Goal: Task Accomplishment & Management: Manage account settings

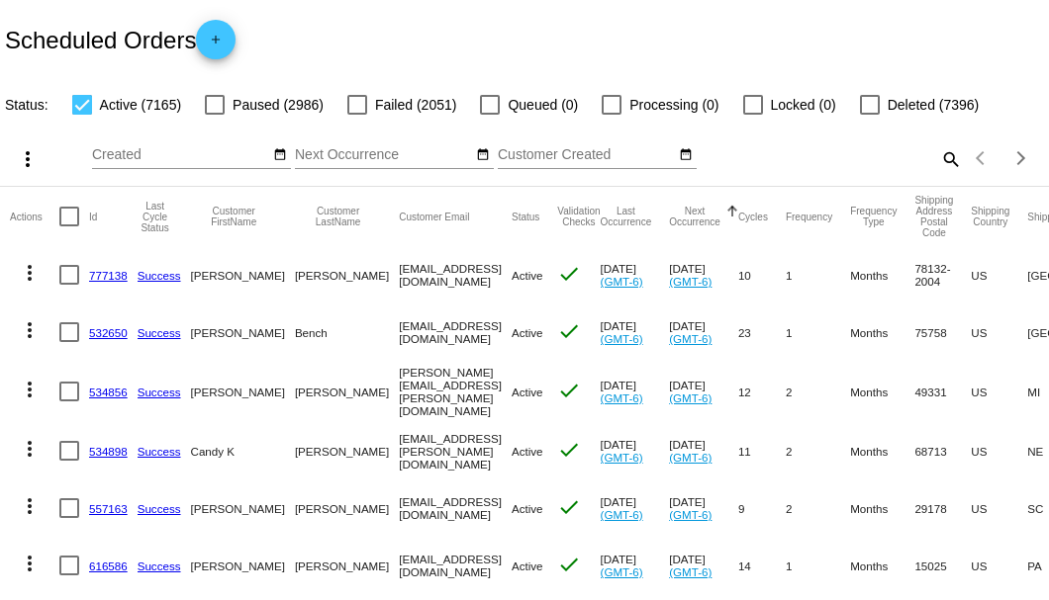
click at [942, 174] on mat-icon "search" at bounding box center [950, 158] width 24 height 31
click at [928, 163] on input "Search" at bounding box center [830, 155] width 261 height 16
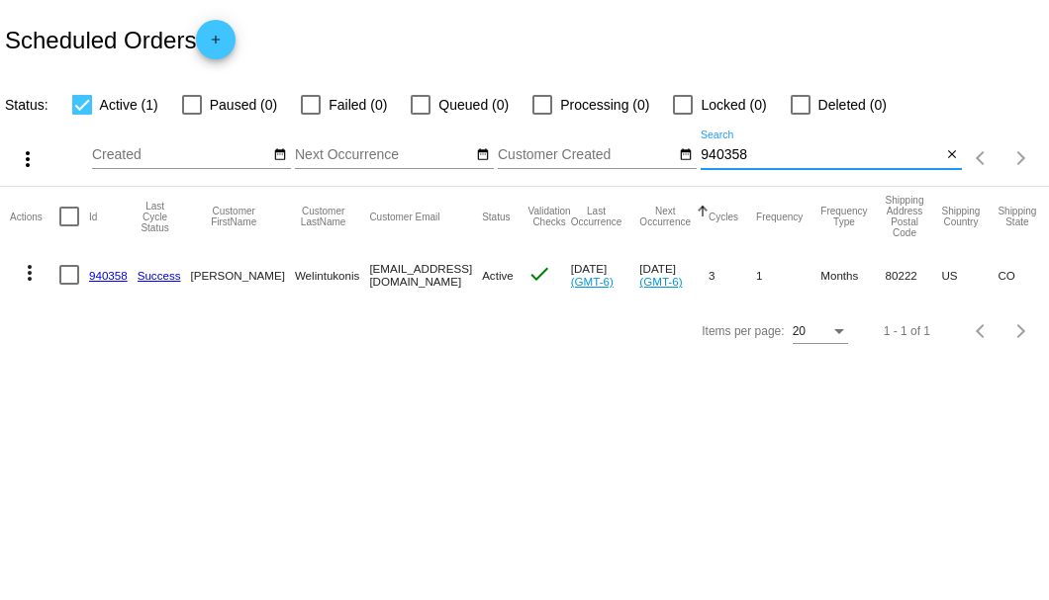
type input "940358"
click at [108, 274] on link "940358" at bounding box center [108, 275] width 39 height 13
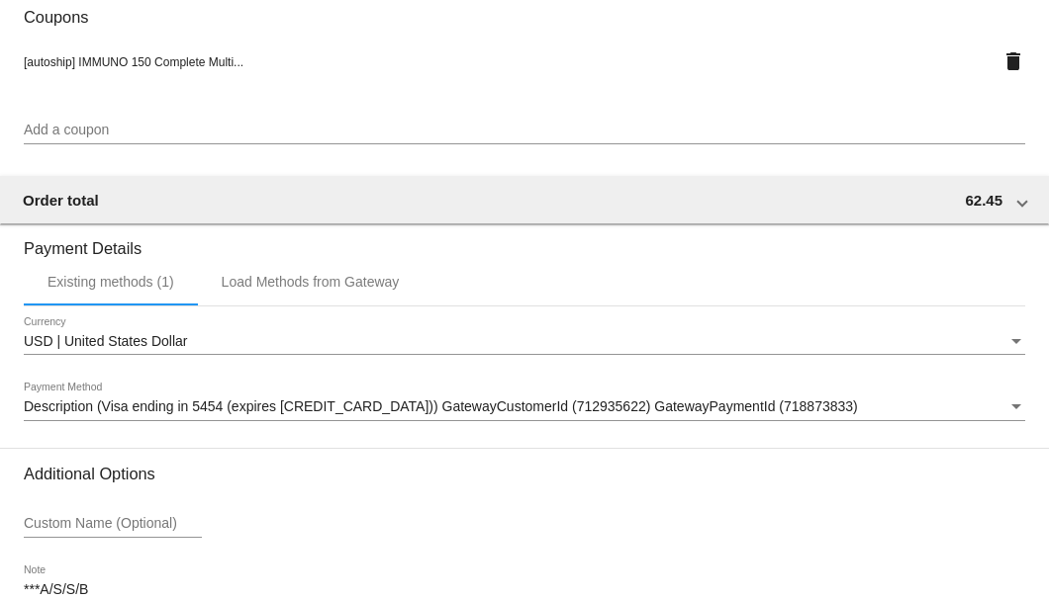
scroll to position [1909, 0]
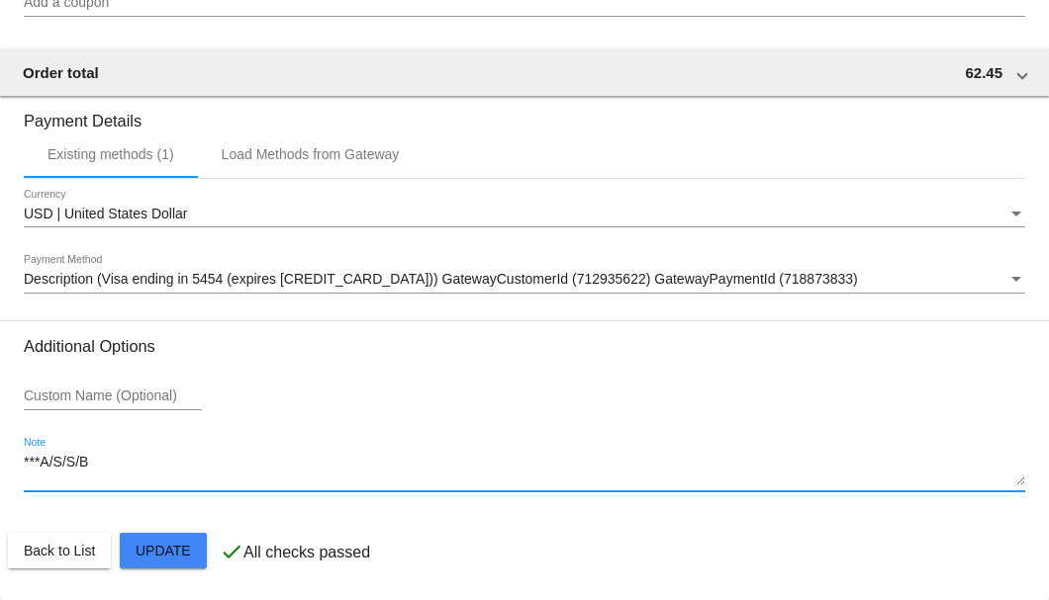
drag, startPoint x: 114, startPoint y: 465, endPoint x: 10, endPoint y: 478, distance: 104.7
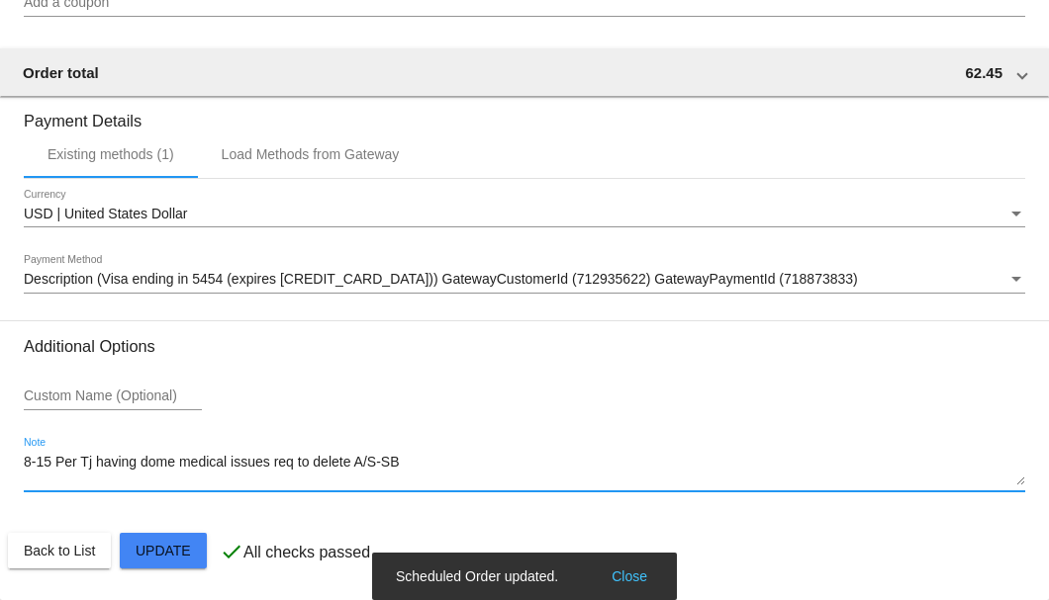
type textarea "8-15 Per Tj having dome medical issues req to delete A/S-SB"
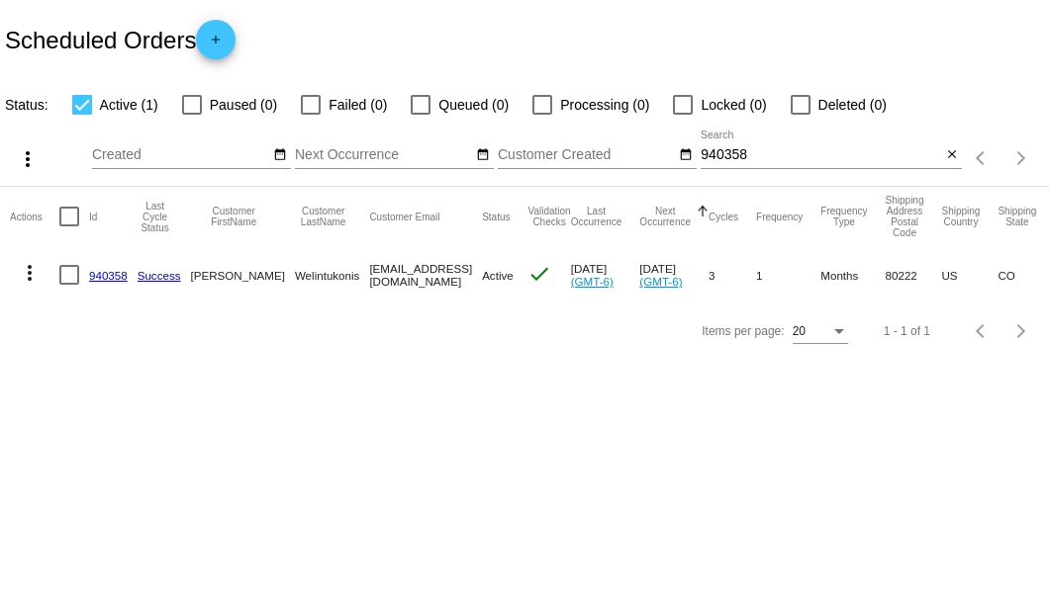
click at [68, 275] on div at bounding box center [69, 275] width 20 height 20
click at [68, 285] on input "checkbox" at bounding box center [68, 285] width 1 height 1
checkbox input "true"
click at [34, 275] on mat-icon "more_vert" at bounding box center [30, 273] width 24 height 24
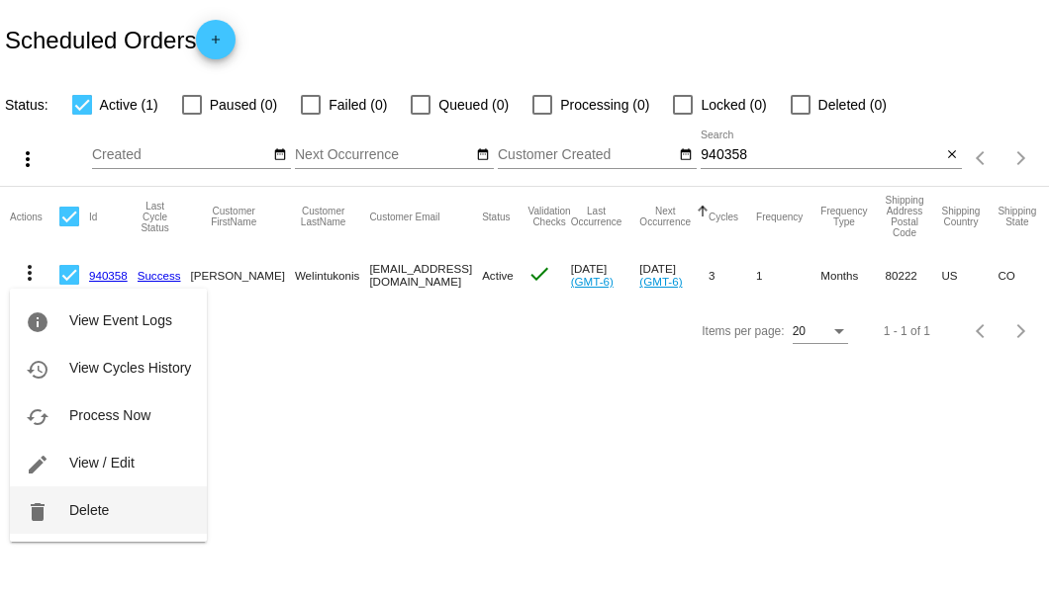
click at [103, 502] on span "Delete" at bounding box center [89, 510] width 40 height 16
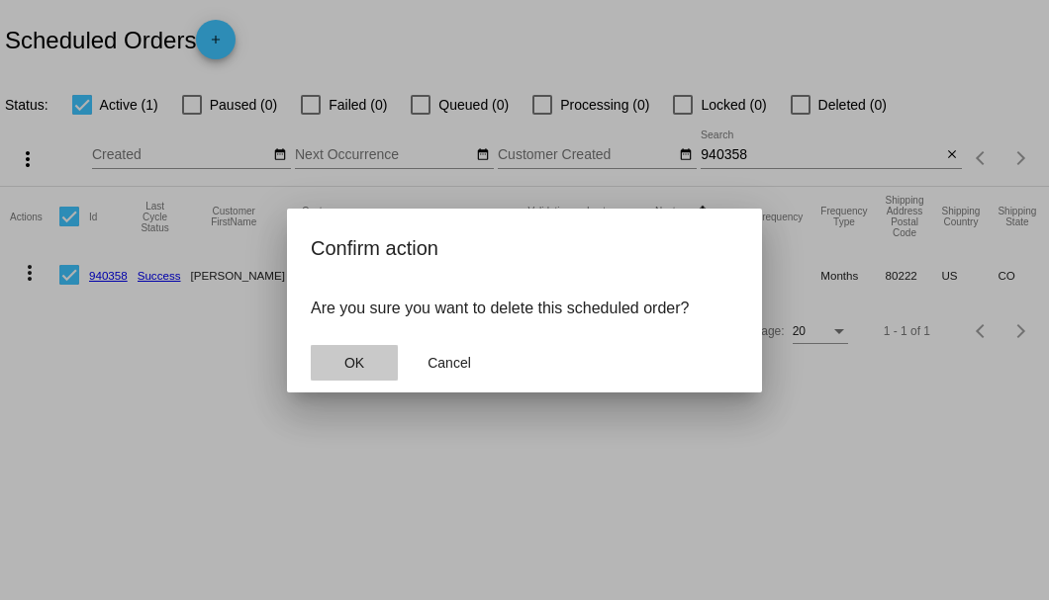
click at [370, 371] on button "OK" at bounding box center [354, 363] width 87 height 36
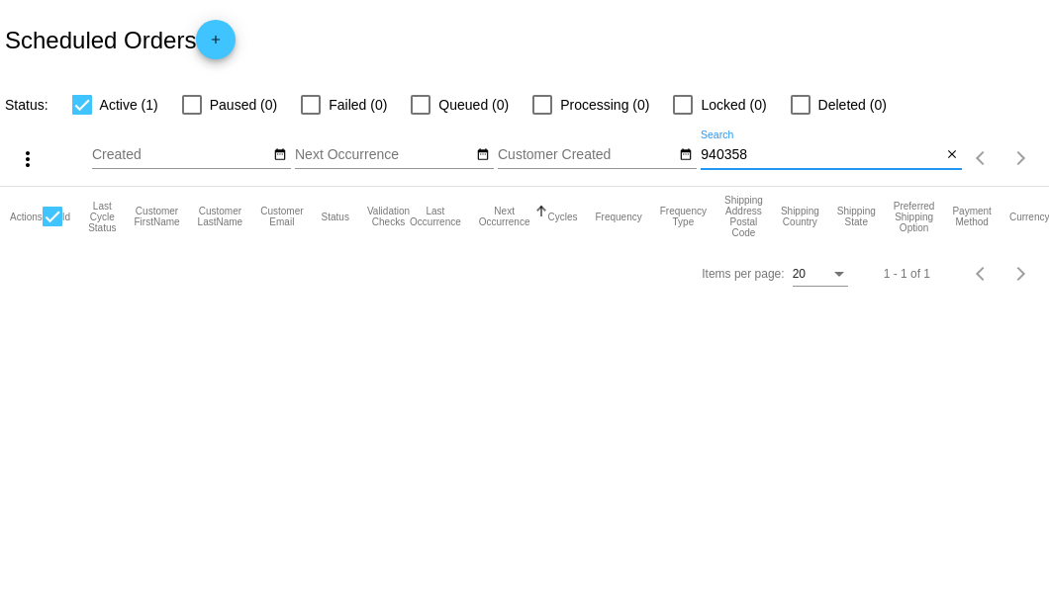
click at [833, 161] on input "940358" at bounding box center [820, 155] width 240 height 16
type input "940358"
click at [946, 158] on mat-icon "close" at bounding box center [952, 155] width 14 height 16
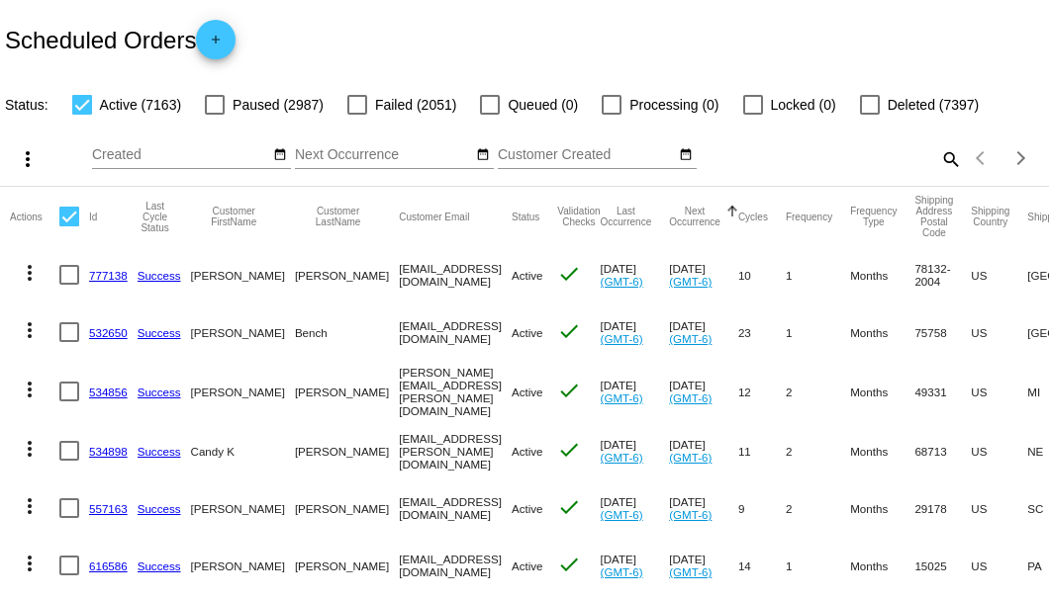
click at [714, 38] on div "Scheduled Orders add" at bounding box center [524, 39] width 1049 height 79
